Goal: Information Seeking & Learning: Learn about a topic

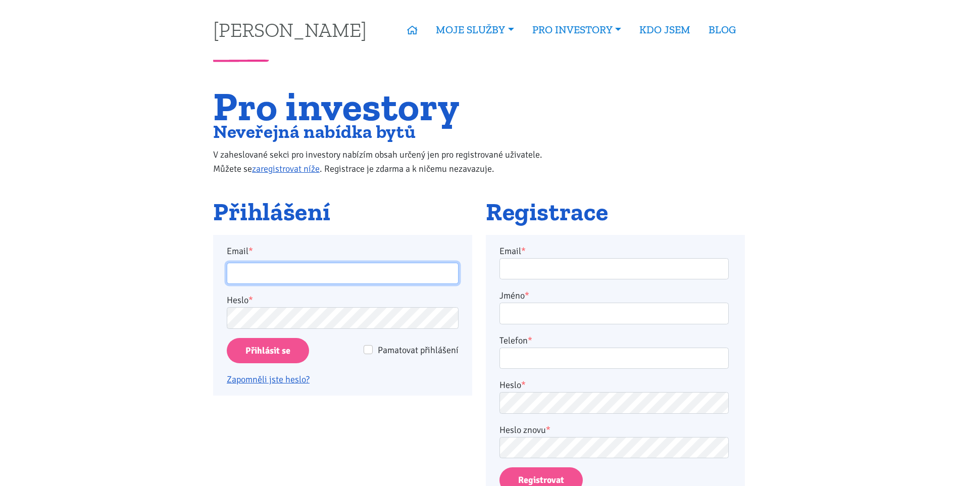
click at [314, 274] on input "Email *" at bounding box center [343, 273] width 232 height 22
type input "horejsi.j@seznam.cz"
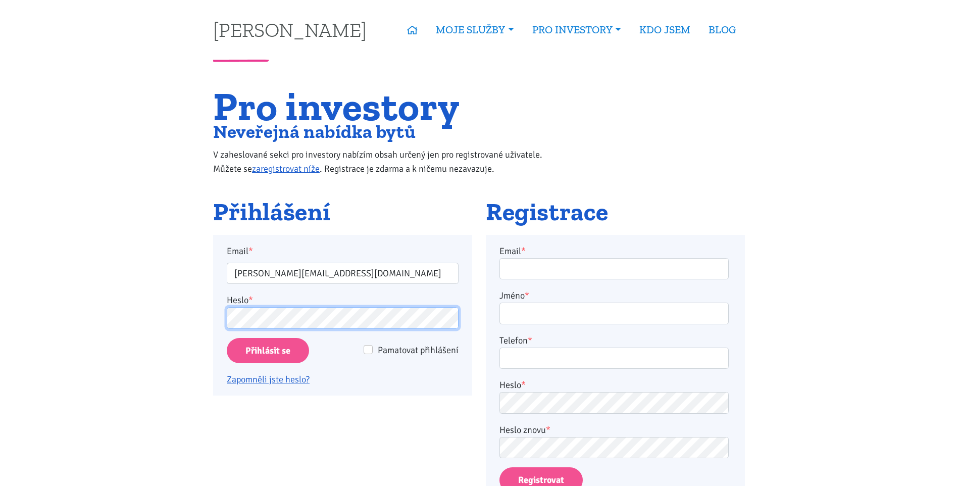
click at [227, 338] on input "Přihlásit se" at bounding box center [268, 351] width 82 height 26
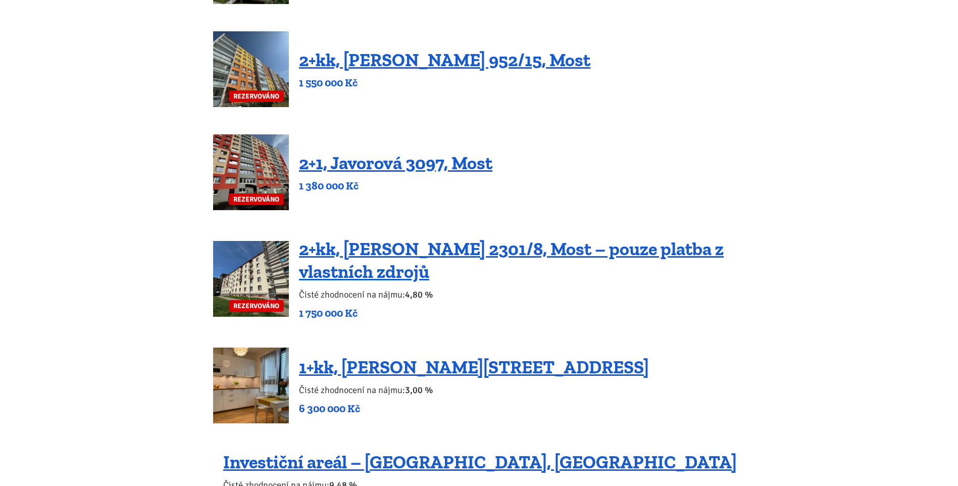
scroll to position [511, 0]
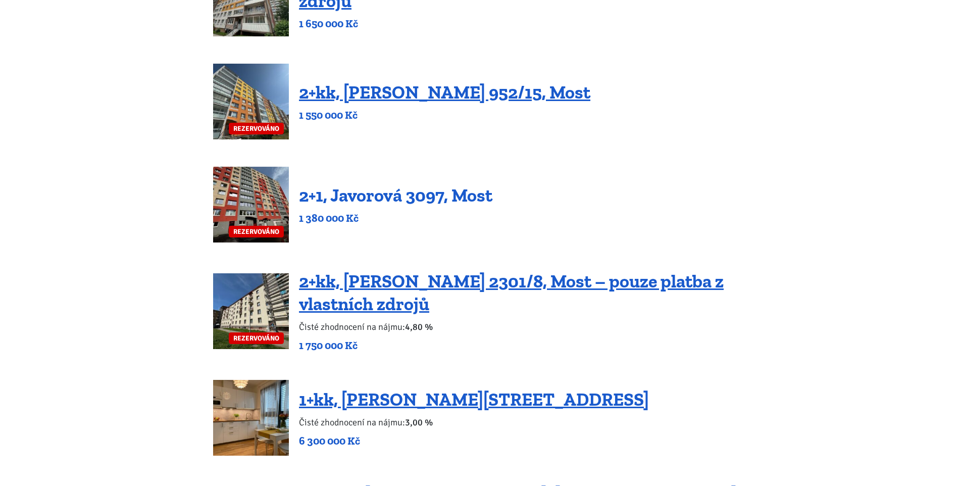
click at [459, 197] on link "2+1, Javorová 3097, Most" at bounding box center [395, 195] width 193 height 22
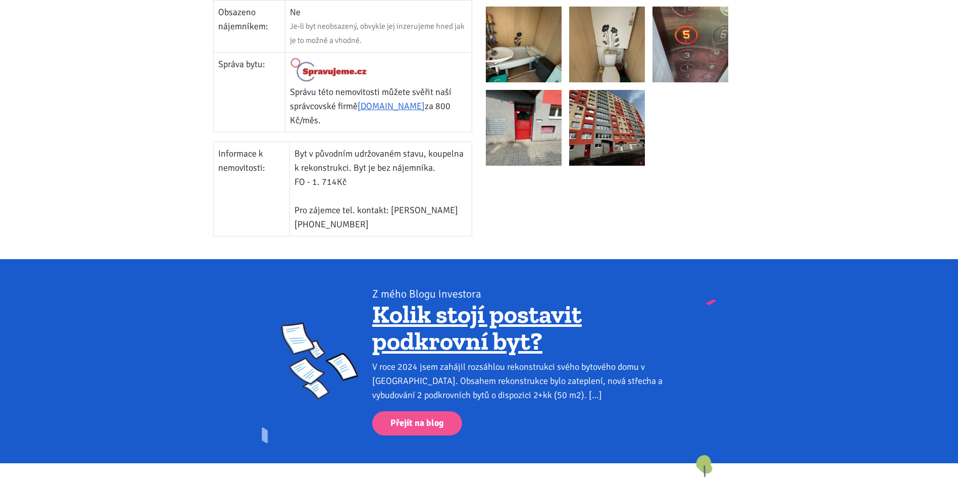
scroll to position [505, 0]
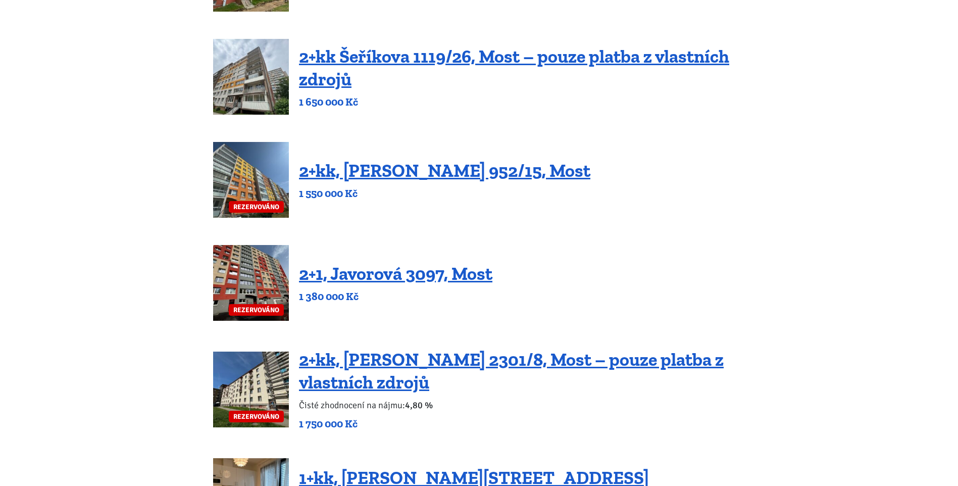
scroll to position [410, 0]
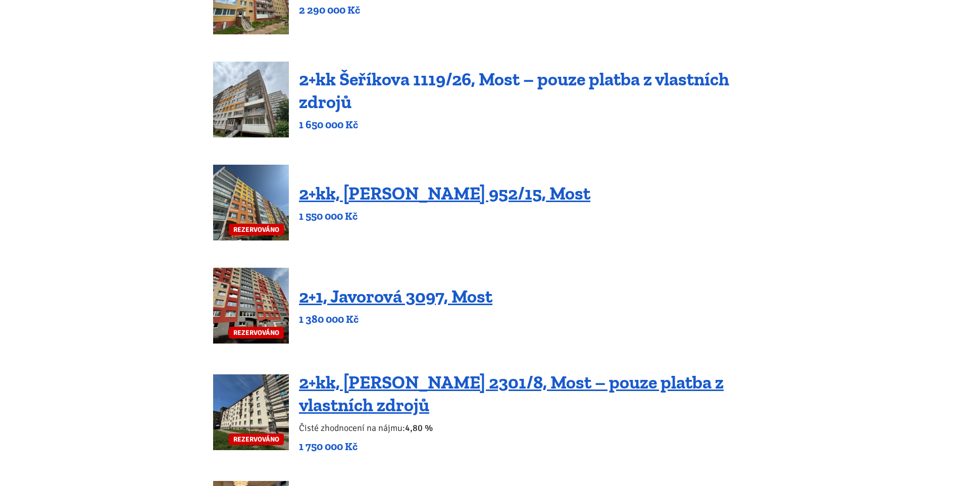
click at [588, 80] on link "2+kk Šeříkova 1119/26, Most – pouze platba z vlastních zdrojů" at bounding box center [514, 90] width 430 height 44
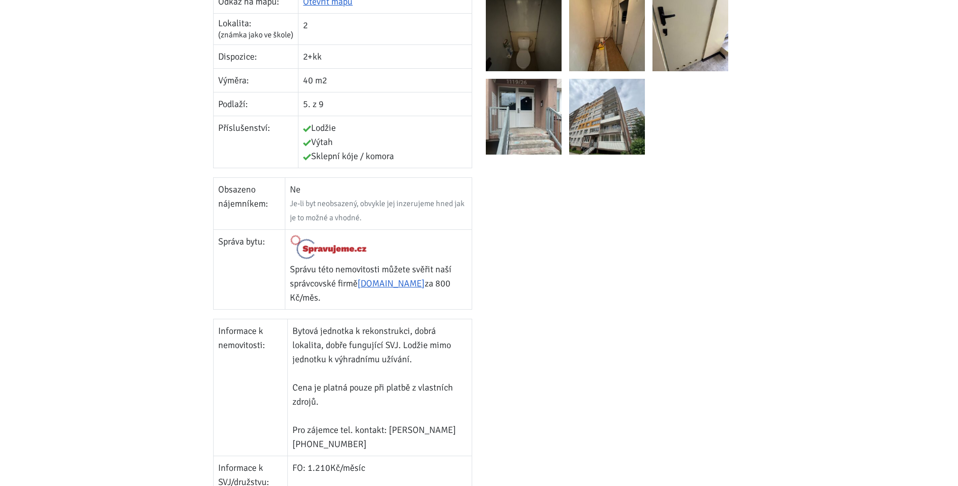
scroll to position [404, 0]
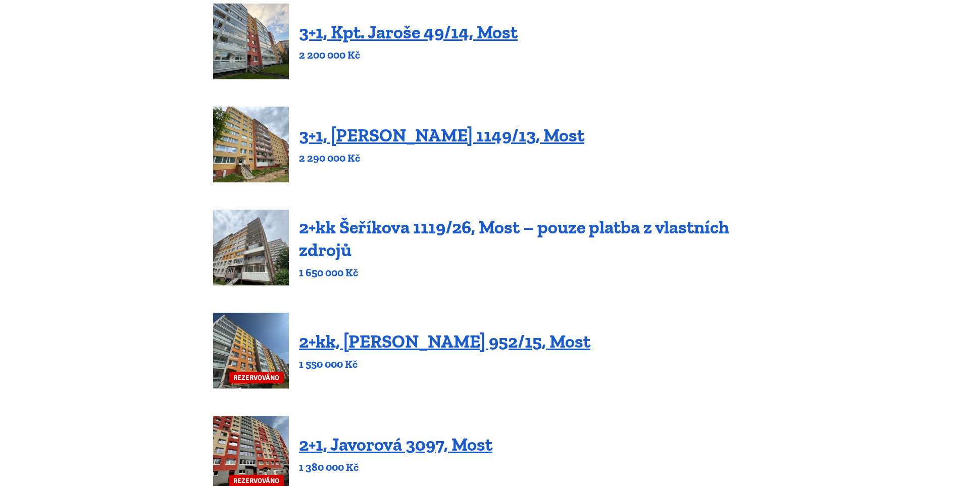
scroll to position [258, 0]
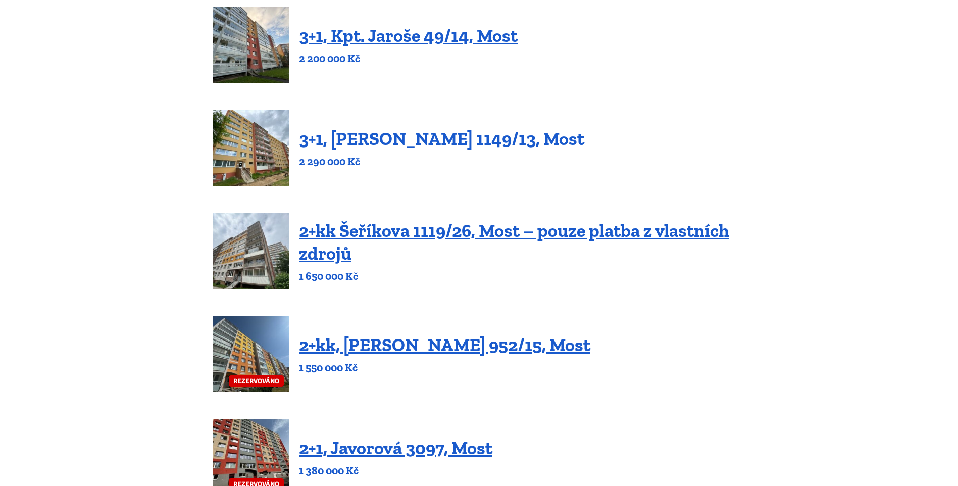
click at [497, 145] on link "3+1, [PERSON_NAME] 1149/13, Most" at bounding box center [441, 139] width 285 height 22
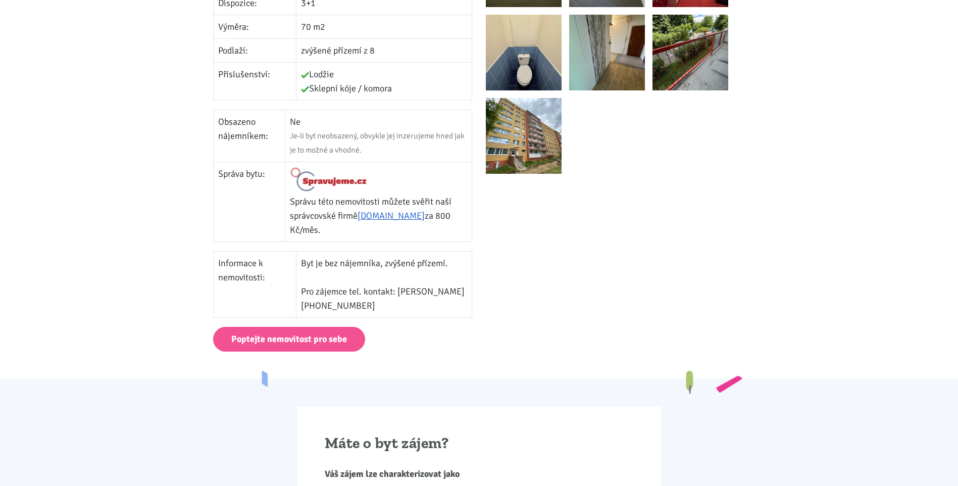
scroll to position [505, 0]
